Goal: Information Seeking & Learning: Find specific fact

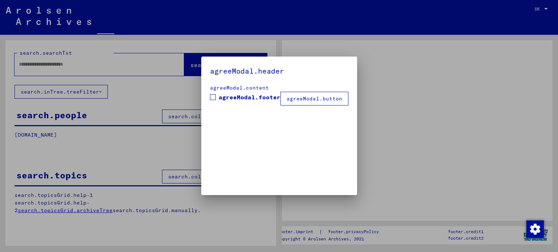
type input "*******"
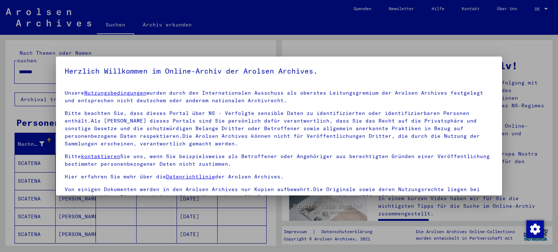
click at [467, 52] on div at bounding box center [279, 126] width 558 height 252
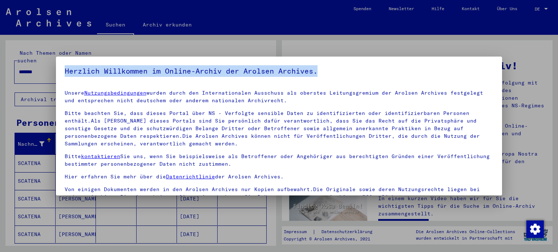
drag, startPoint x: 467, startPoint y: 52, endPoint x: 446, endPoint y: 73, distance: 29.5
click at [446, 73] on div "Herzlich Willkommen im Online-Archiv der Arolsen Archives. Unsere Nutzungsbedin…" at bounding box center [279, 126] width 558 height 252
click at [446, 73] on h5 "Herzlich Willkommen im Online-Archiv der Arolsen Archives." at bounding box center [279, 71] width 429 height 12
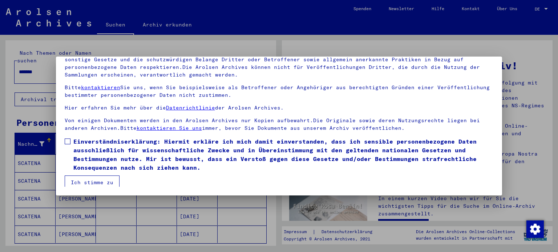
scroll to position [10, 0]
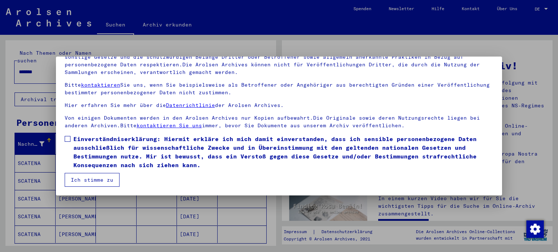
click at [90, 184] on button "Ich stimme zu" at bounding box center [92, 180] width 55 height 14
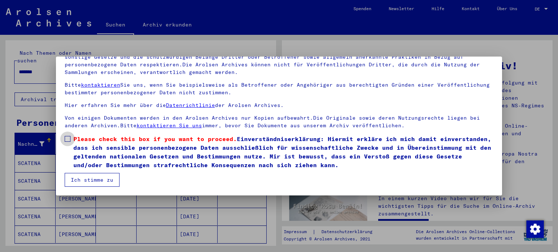
click at [70, 139] on label "Please check this box if you want to proceed. Einverständniserklärung: Hiermit …" at bounding box center [279, 152] width 429 height 35
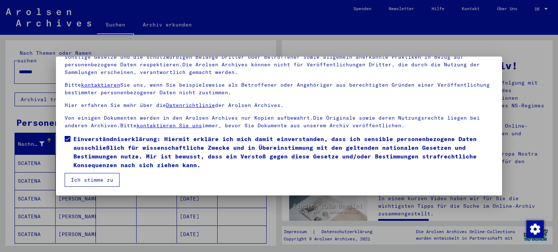
click at [94, 181] on button "Ich stimme zu" at bounding box center [92, 180] width 55 height 14
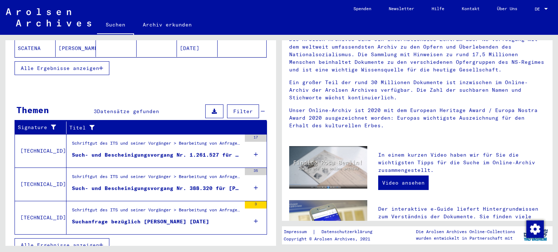
scroll to position [0, 0]
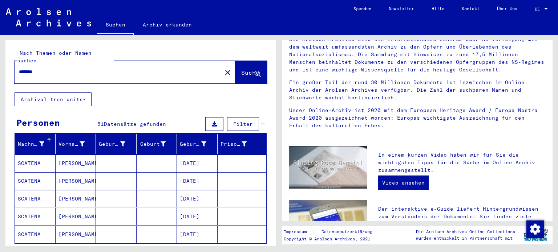
click at [72, 211] on mat-cell "[PERSON_NAME]" at bounding box center [76, 216] width 41 height 17
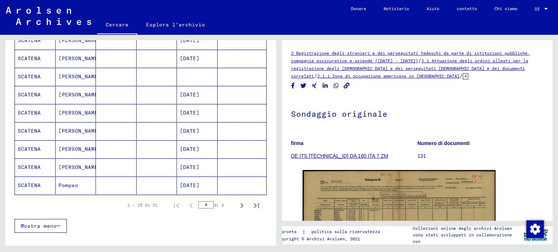
scroll to position [405, 0]
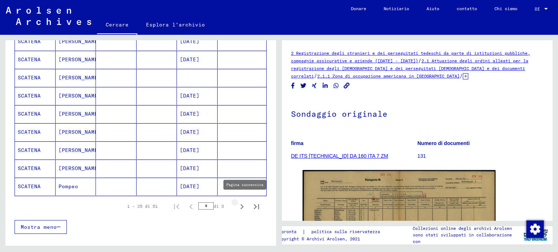
click at [237, 202] on icon "Pagina successiva" at bounding box center [242, 207] width 10 height 10
type input "*"
